Goal: Check status: Check status

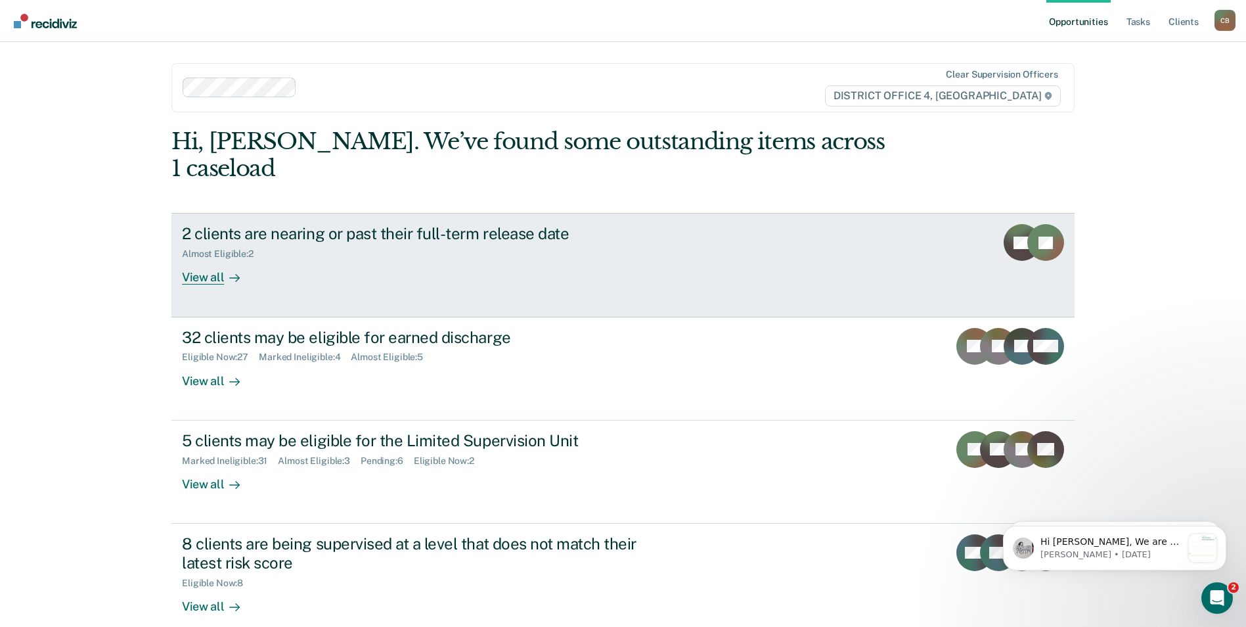
click at [513, 224] on div "2 clients are nearing or past their full-term release date" at bounding box center [412, 233] width 461 height 19
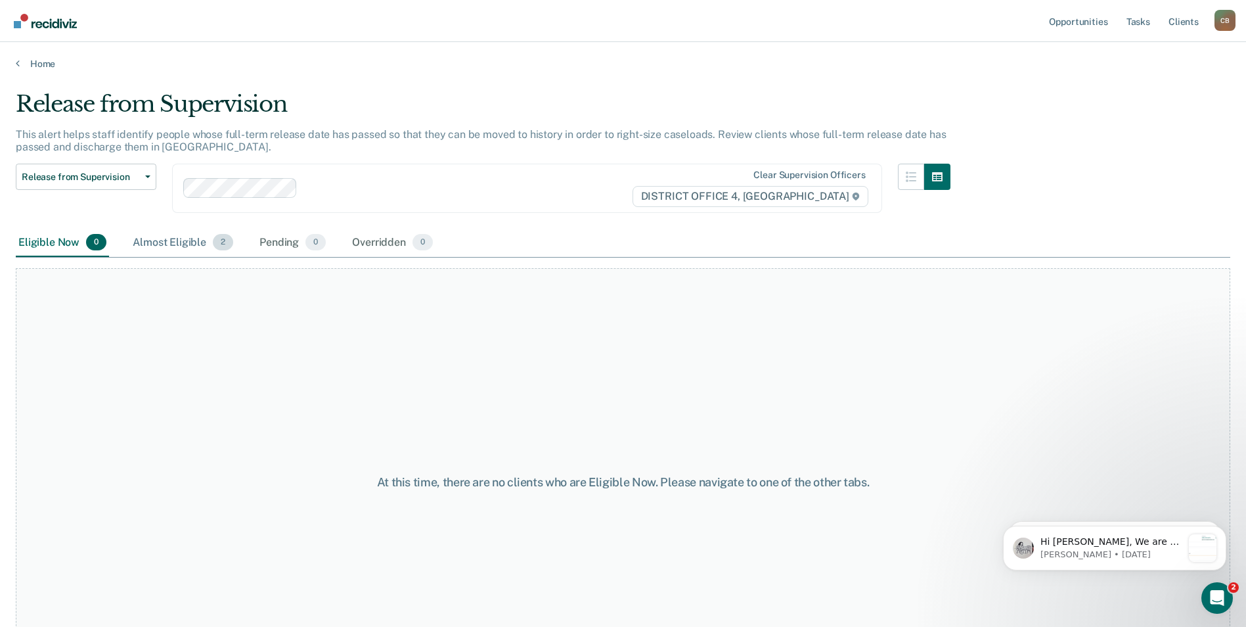
click at [195, 237] on div "Almost Eligible 2" at bounding box center [183, 243] width 106 height 29
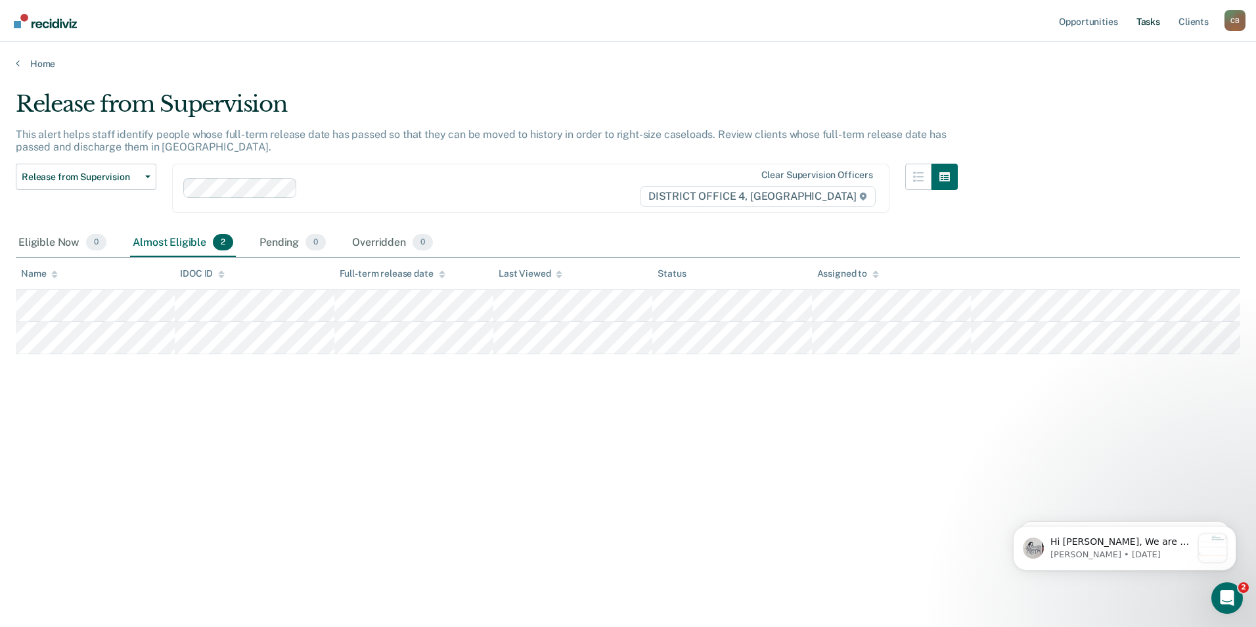
click at [1140, 26] on link "Tasks" at bounding box center [1148, 21] width 29 height 42
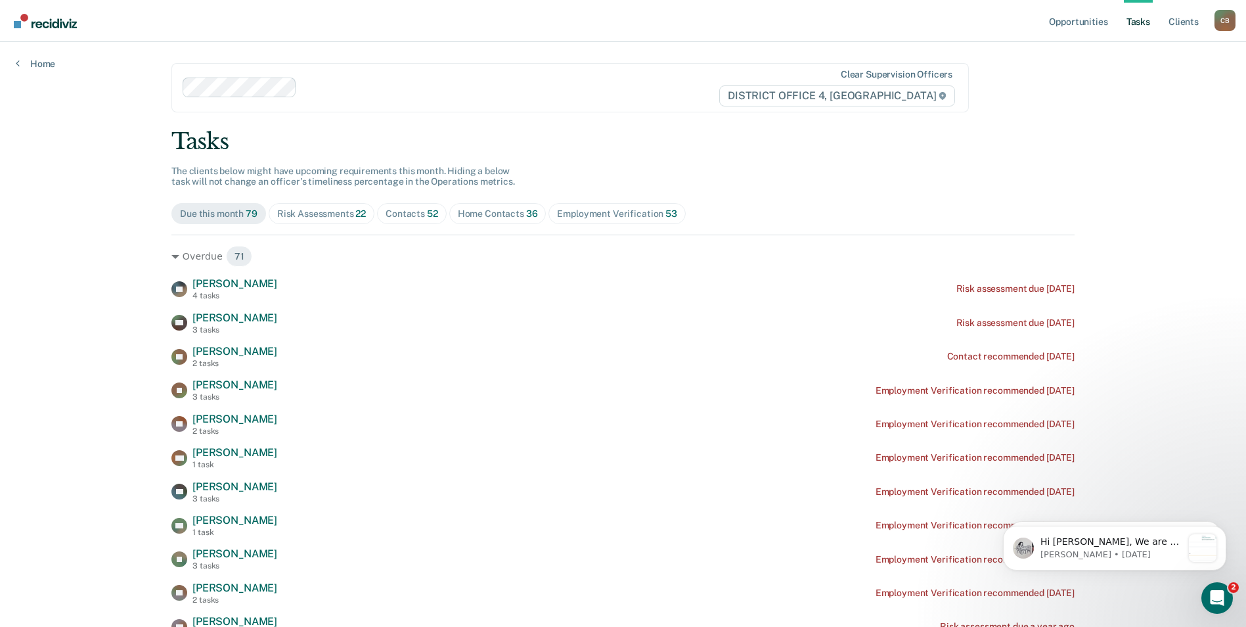
click at [492, 215] on div "Home Contacts 36" at bounding box center [498, 213] width 80 height 11
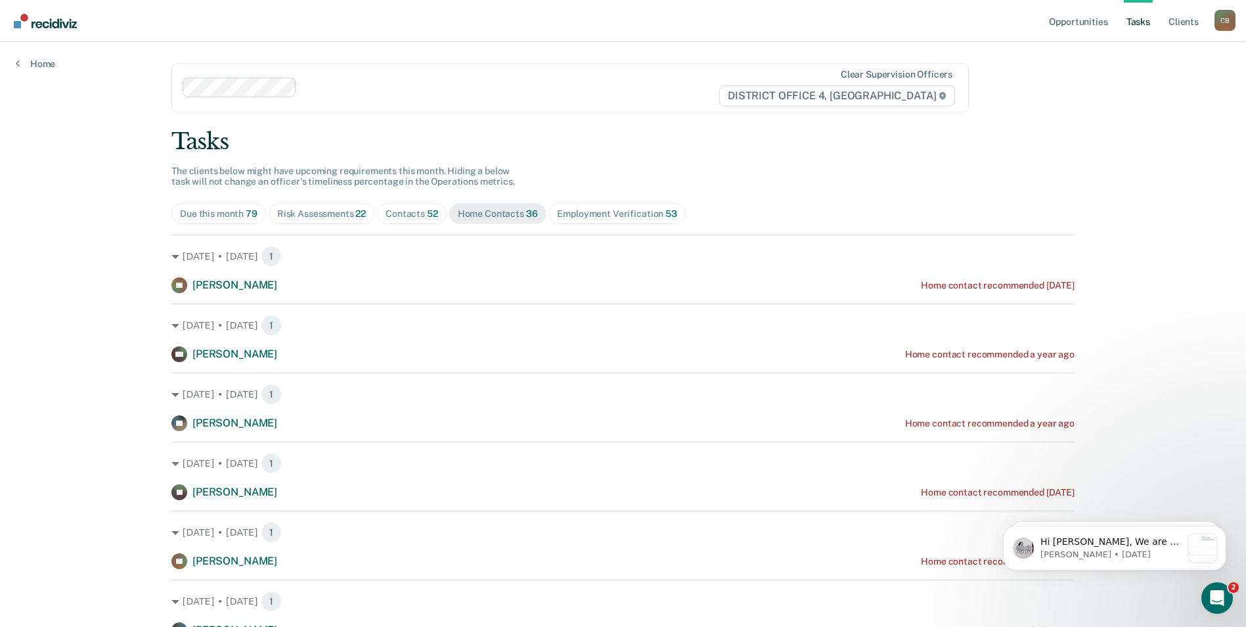
click at [405, 214] on div "Contacts 52" at bounding box center [412, 213] width 53 height 11
